Goal: Information Seeking & Learning: Understand process/instructions

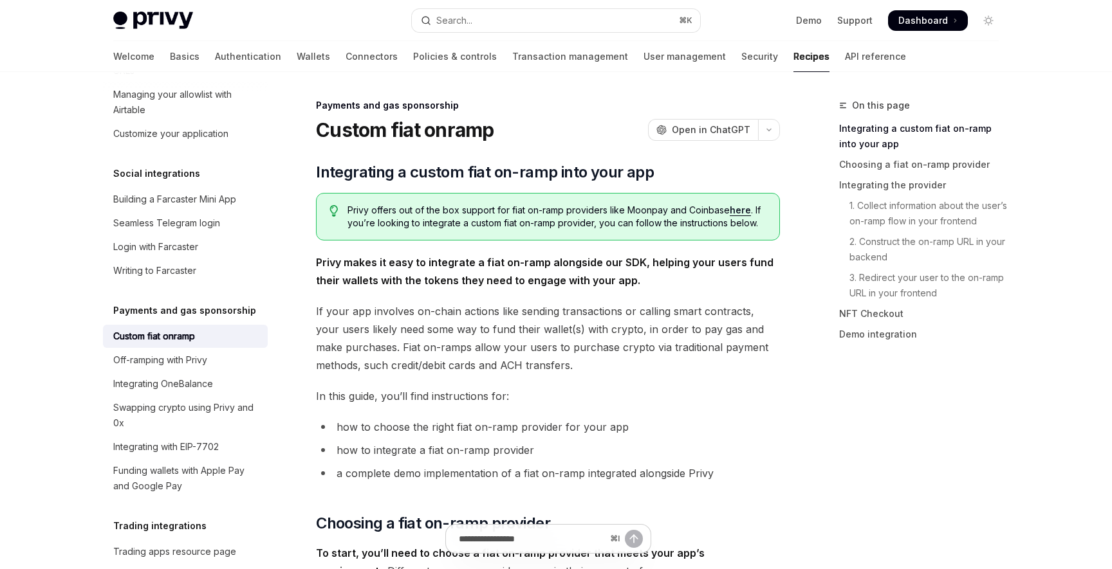
click at [451, 129] on h1 "Custom fiat onramp" at bounding box center [405, 129] width 178 height 23
copy div "Custom fiat onramp OpenAI"
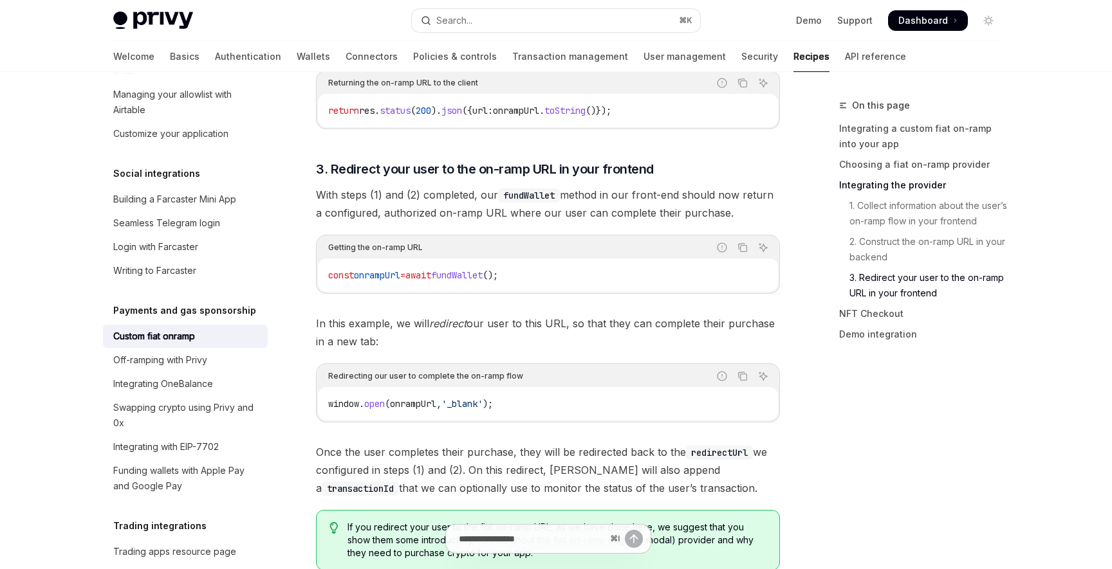
scroll to position [3735, 0]
